Goal: Find specific page/section: Find specific page/section

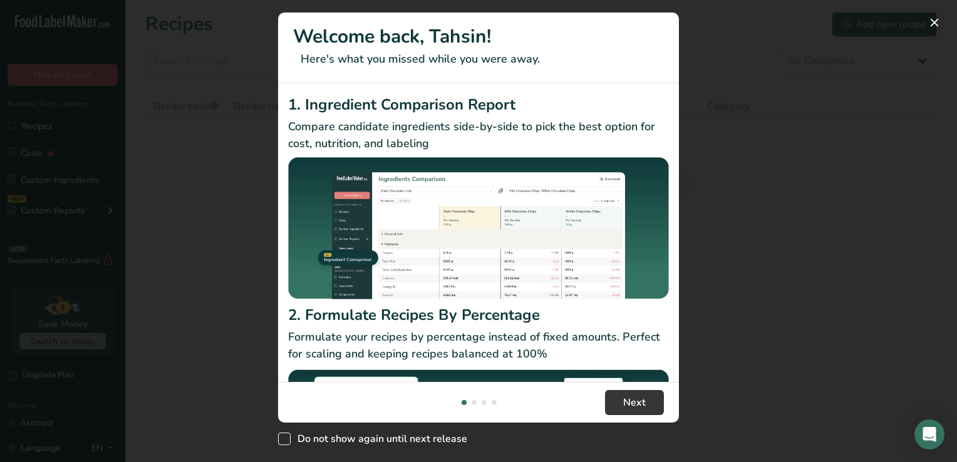
click at [323, 433] on span "Do not show again until next release" at bounding box center [378, 439] width 177 height 13
click at [286, 435] on input "Do not show again until next release" at bounding box center [282, 439] width 8 height 8
checkbox input "true"
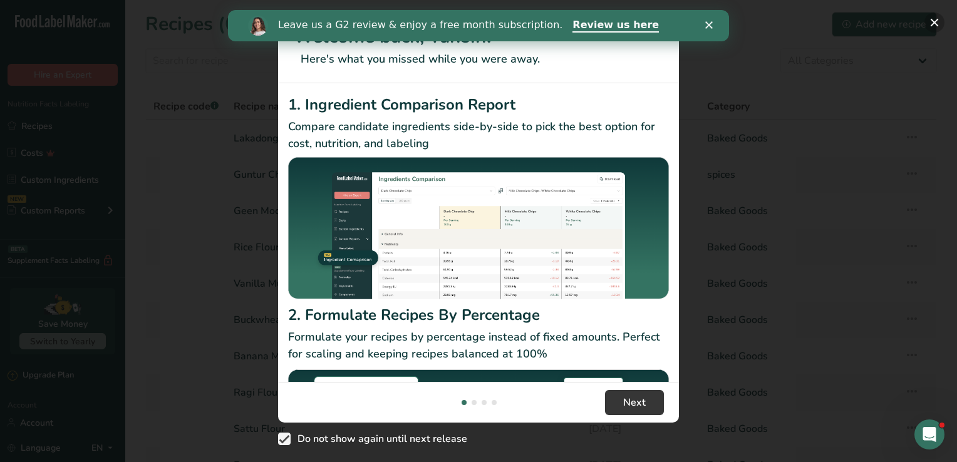
click at [932, 18] on button "New Features" at bounding box center [934, 23] width 20 height 20
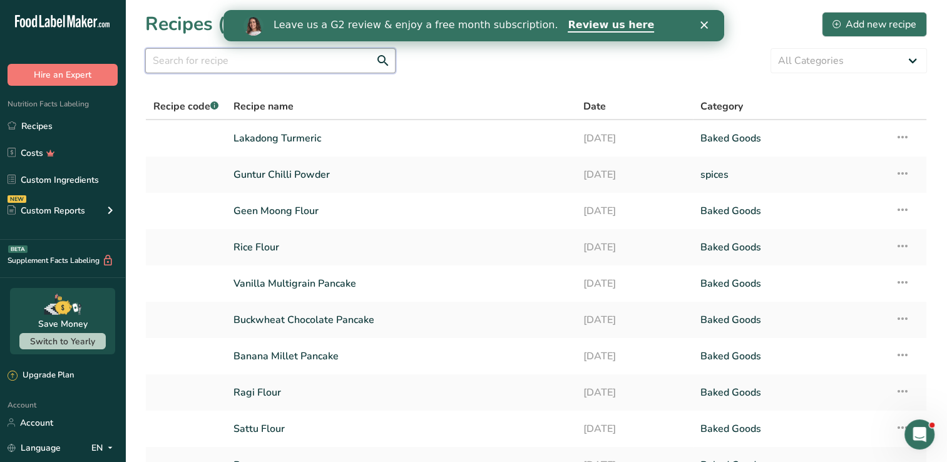
click at [342, 66] on input "text" at bounding box center [270, 60] width 250 height 25
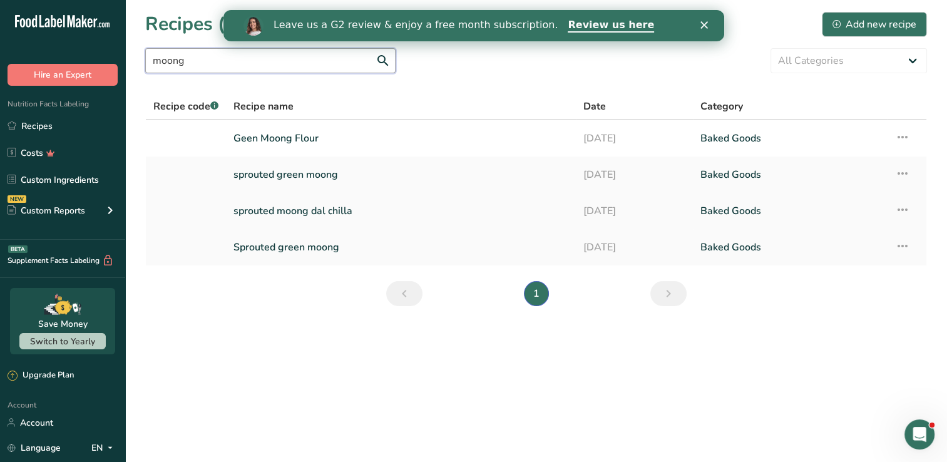
type input "moong"
click at [317, 207] on link "sprouted moong dal chilla" at bounding box center [401, 211] width 335 height 26
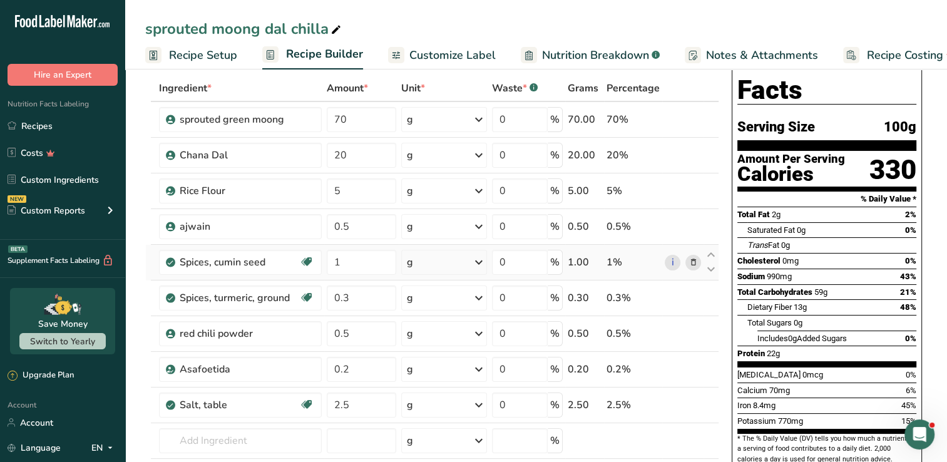
scroll to position [63, 0]
